Goal: Entertainment & Leisure: Consume media (video, audio)

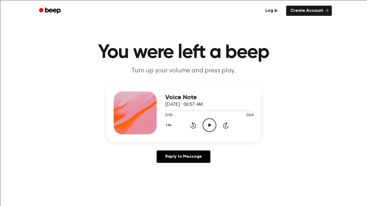
click at [213, 119] on icon "Play Audio" at bounding box center [210, 125] width 14 height 14
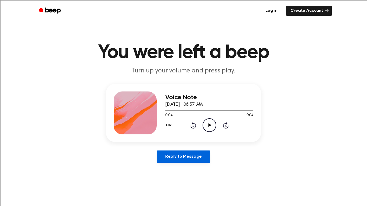
click at [192, 154] on link "Reply to Message" at bounding box center [184, 157] width 54 height 12
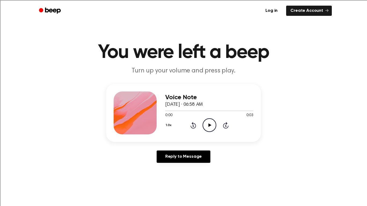
click at [212, 120] on circle at bounding box center [209, 125] width 13 height 13
click at [209, 123] on icon "Play Audio" at bounding box center [210, 125] width 14 height 14
click at [208, 126] on icon "Play Audio" at bounding box center [210, 125] width 14 height 14
click at [207, 123] on icon "Play Audio" at bounding box center [210, 125] width 14 height 14
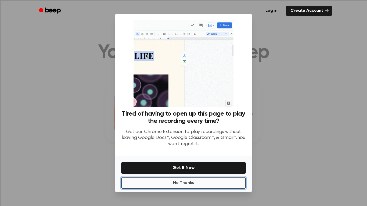
click at [183, 185] on button "No Thanks" at bounding box center [183, 183] width 125 height 12
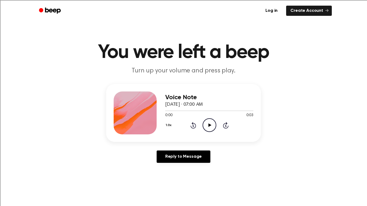
click at [215, 125] on circle at bounding box center [209, 125] width 13 height 13
click at [211, 124] on icon "Play Audio" at bounding box center [210, 125] width 14 height 14
click at [209, 125] on icon at bounding box center [209, 125] width 3 height 3
click at [213, 127] on icon "Play Audio" at bounding box center [210, 125] width 14 height 14
click at [170, 126] on button "1.0x" at bounding box center [169, 125] width 8 height 9
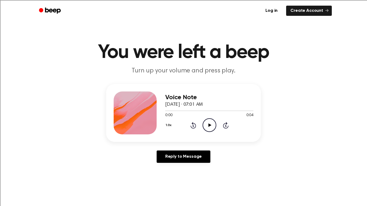
click at [168, 123] on button "1.0x" at bounding box center [169, 125] width 8 height 9
click at [172, 168] on span "1.2x" at bounding box center [174, 168] width 7 height 6
click at [210, 124] on icon "Play Audio" at bounding box center [210, 125] width 14 height 14
click at [205, 122] on icon "Play Audio" at bounding box center [210, 125] width 14 height 14
